Goal: Task Accomplishment & Management: Complete application form

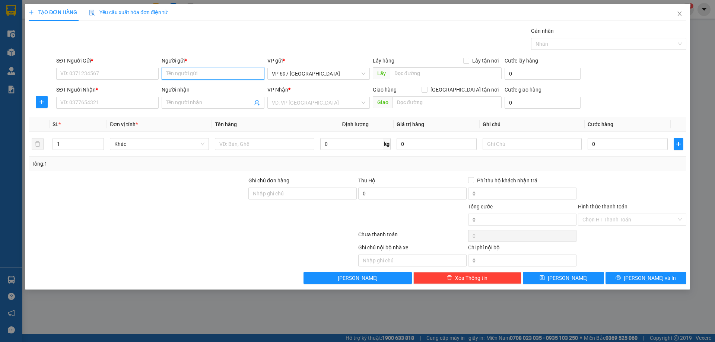
click at [229, 74] on input "Người gửi *" at bounding box center [213, 74] width 102 height 12
drag, startPoint x: 83, startPoint y: 71, endPoint x: 119, endPoint y: 74, distance: 36.2
click at [84, 72] on input "SĐT Người Gửi *" at bounding box center [107, 74] width 102 height 12
click at [183, 74] on input "Người gửi *" at bounding box center [213, 74] width 102 height 12
click at [206, 73] on input "nguyễn thị hâm" at bounding box center [213, 74] width 102 height 12
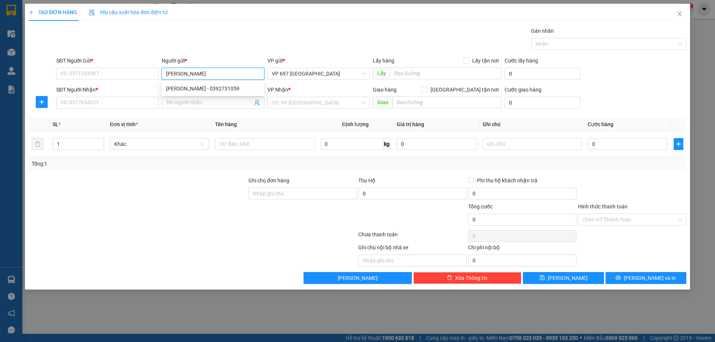
type input "nguyễn thị hân"
click at [207, 88] on div "Nguyễn Thị Hân - 0392731059" at bounding box center [212, 88] width 93 height 8
type input "0392731059"
type input "[PERSON_NAME]"
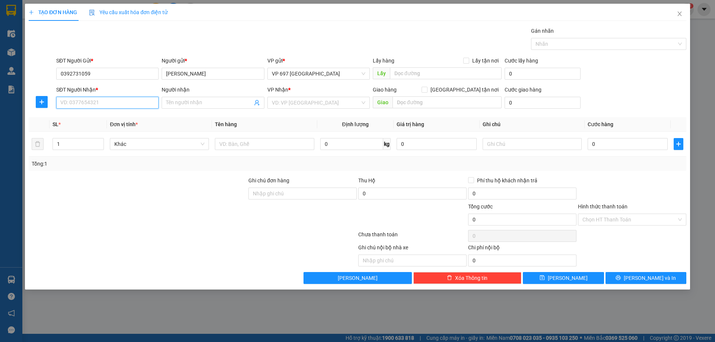
click at [109, 106] on input "SĐT Người Nhận *" at bounding box center [107, 103] width 102 height 12
type input "0962777888"
click at [120, 115] on div "0962777888 - Khách chị Hân" at bounding box center [109, 118] width 97 height 8
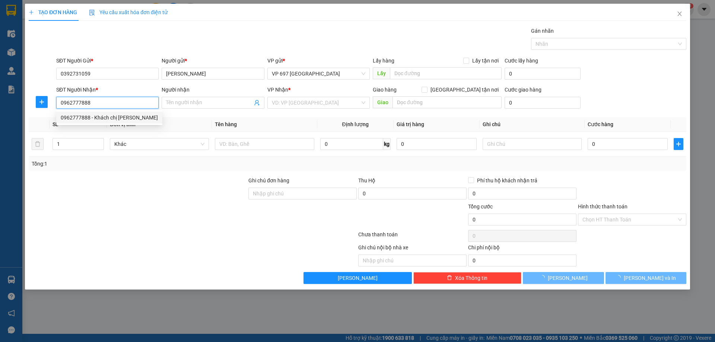
type input "Khách chị Hân"
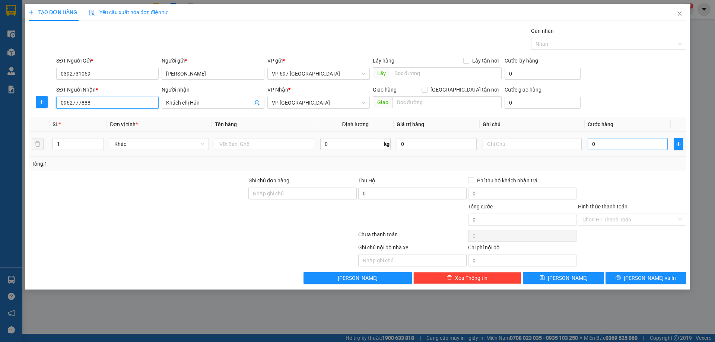
type input "0962777888"
click at [609, 144] on input "0" at bounding box center [627, 144] width 80 height 12
click at [610, 149] on input "0" at bounding box center [627, 144] width 80 height 12
type input "01"
type input "1"
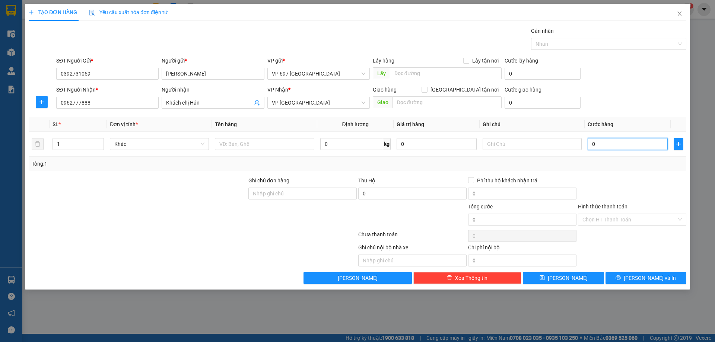
type input "1"
type input "010"
type input "10"
type input "0.100"
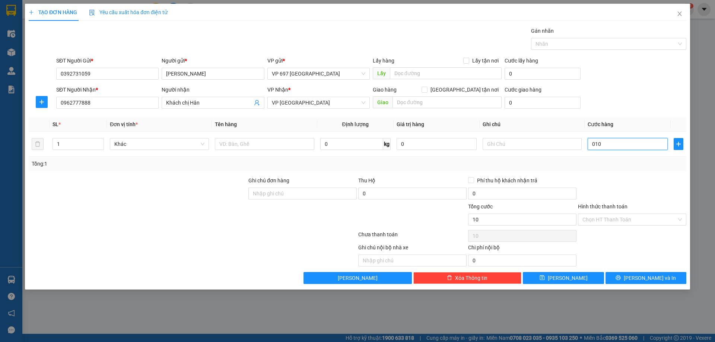
type input "100"
type input "01.000"
type input "1.000"
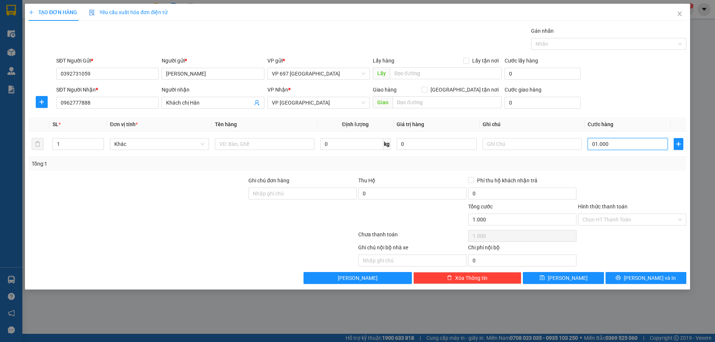
type input "010.000"
type input "10.000"
type input "0.100.000"
type input "100.000"
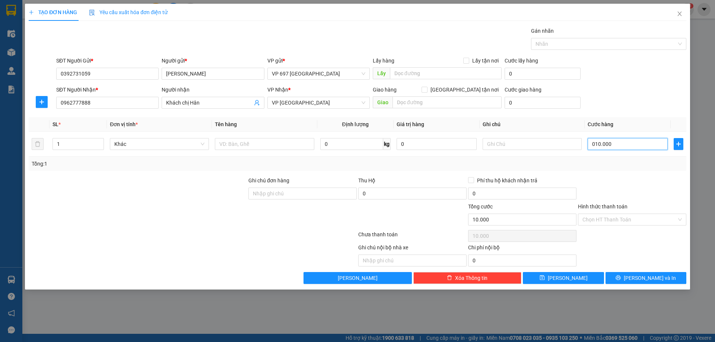
type input "100.000"
type input "01.000.000"
type input "1.000.000"
type input "0.100.000"
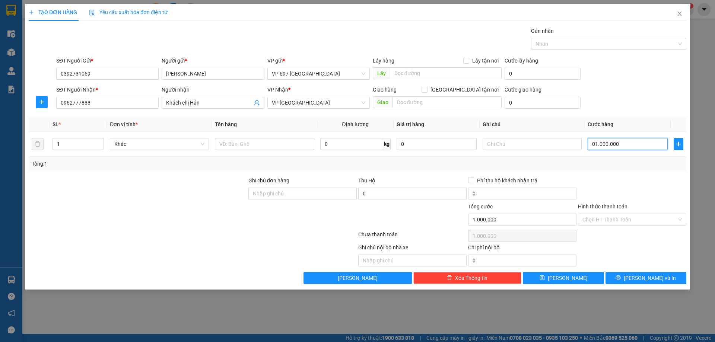
type input "100.000"
click at [139, 145] on span "Khác" at bounding box center [159, 143] width 90 height 11
type input "100.000"
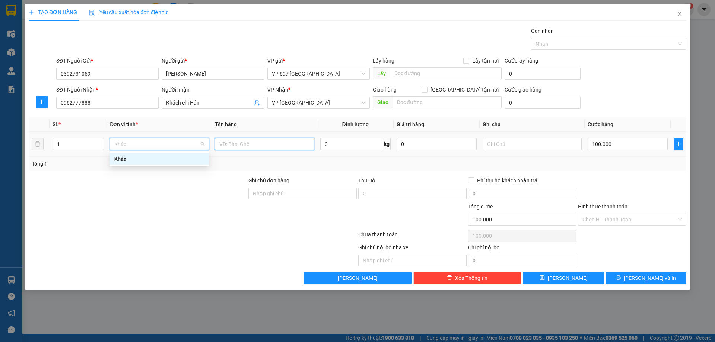
click at [254, 147] on input "text" at bounding box center [264, 144] width 99 height 12
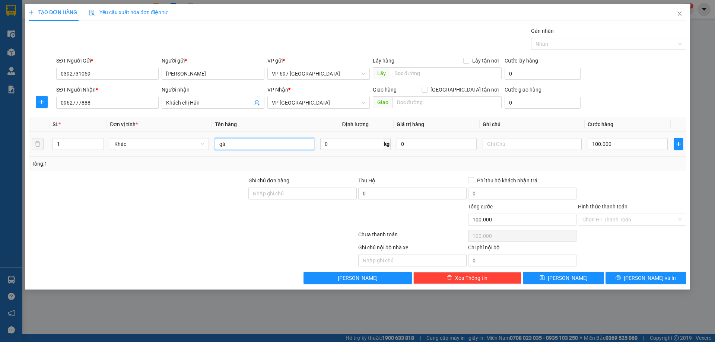
type input "g"
type input "f"
type input "g"
type input "gà"
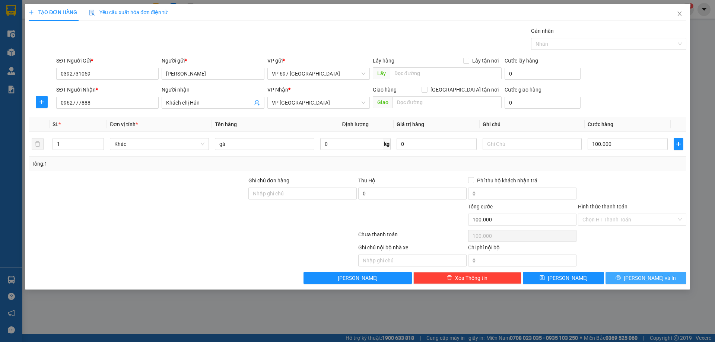
click at [655, 278] on span "Lưu và In" at bounding box center [649, 278] width 52 height 8
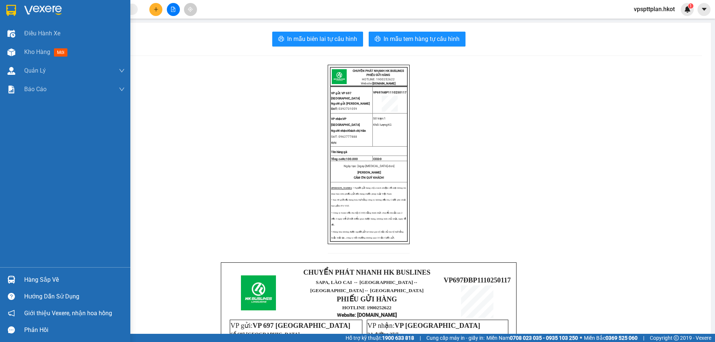
click at [16, 10] on img at bounding box center [11, 10] width 10 height 11
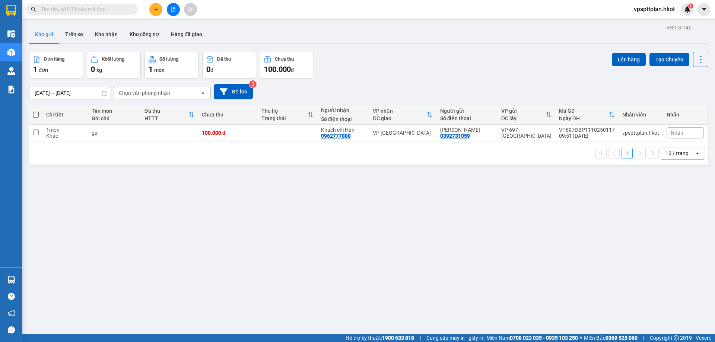
click at [51, 32] on button "Kho gửi" at bounding box center [44, 34] width 30 height 18
click at [306, 137] on td at bounding box center [288, 133] width 60 height 17
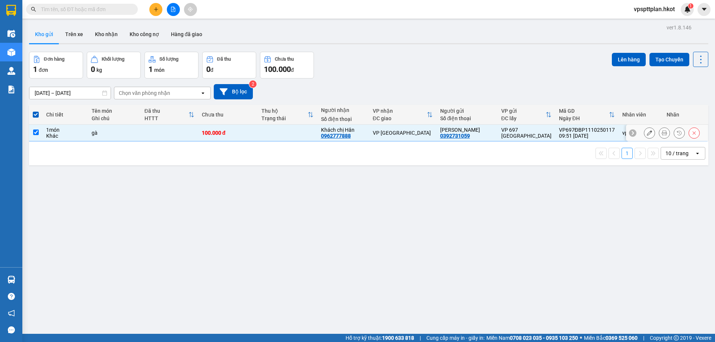
click at [306, 137] on td at bounding box center [288, 133] width 60 height 17
checkbox input "false"
